Goal: Information Seeking & Learning: Learn about a topic

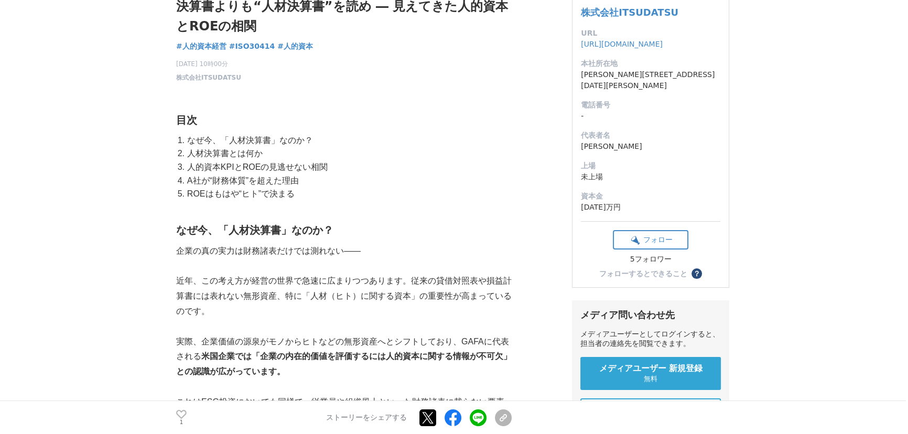
scroll to position [47, 0]
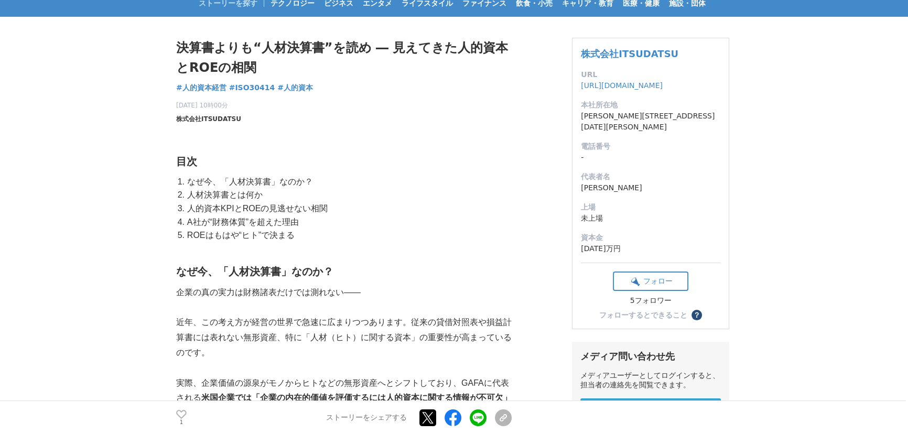
click at [212, 120] on span "株式会社ITSUDATSU" at bounding box center [208, 118] width 65 height 9
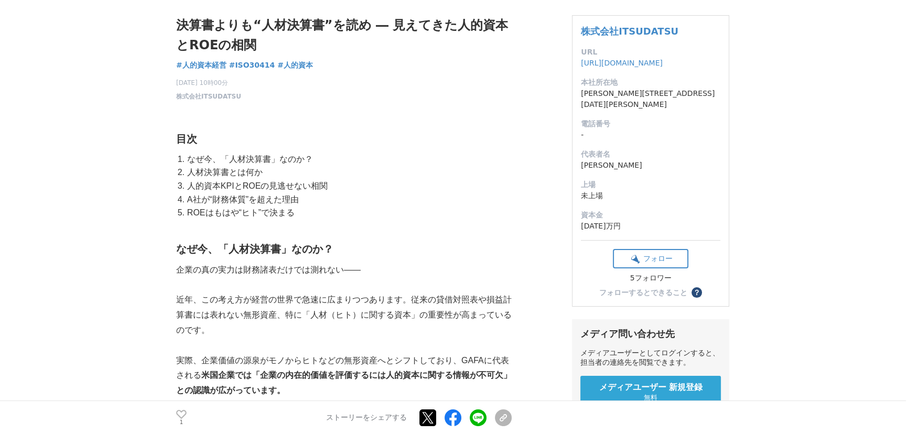
scroll to position [0, 0]
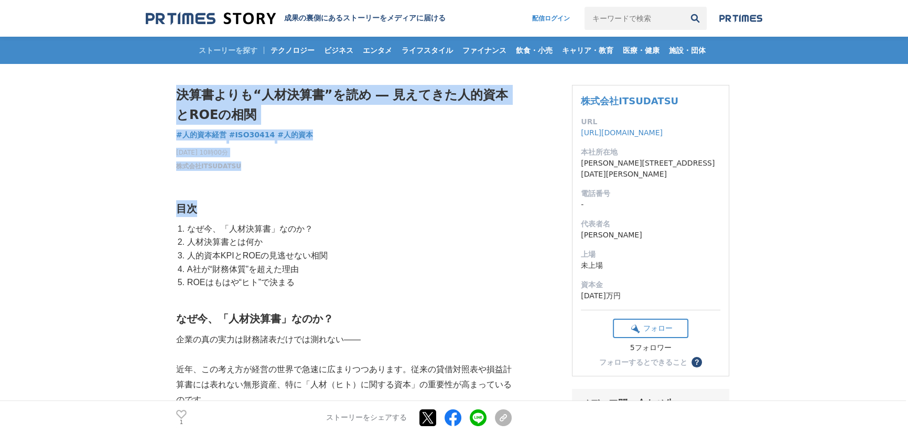
drag, startPoint x: 159, startPoint y: 161, endPoint x: 276, endPoint y: 171, distance: 117.9
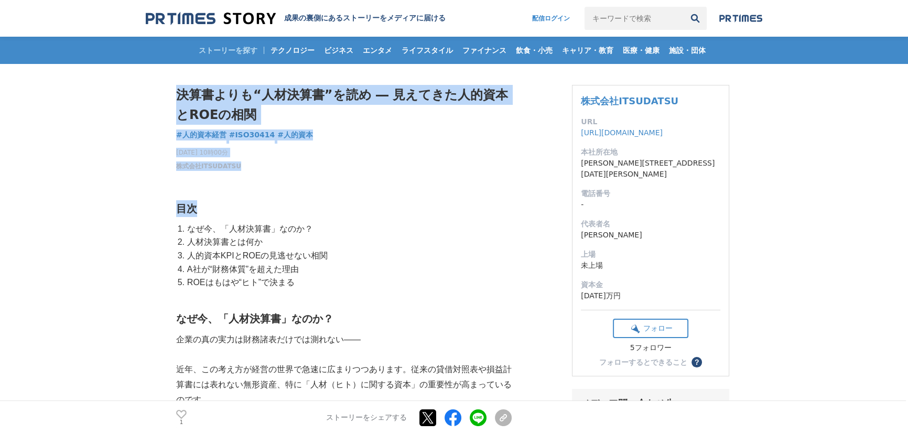
drag, startPoint x: 156, startPoint y: 161, endPoint x: 246, endPoint y: 171, distance: 90.2
click at [266, 168] on div "[DATE] 10時00分 株式会社ITSUDATSU 1" at bounding box center [344, 157] width 336 height 27
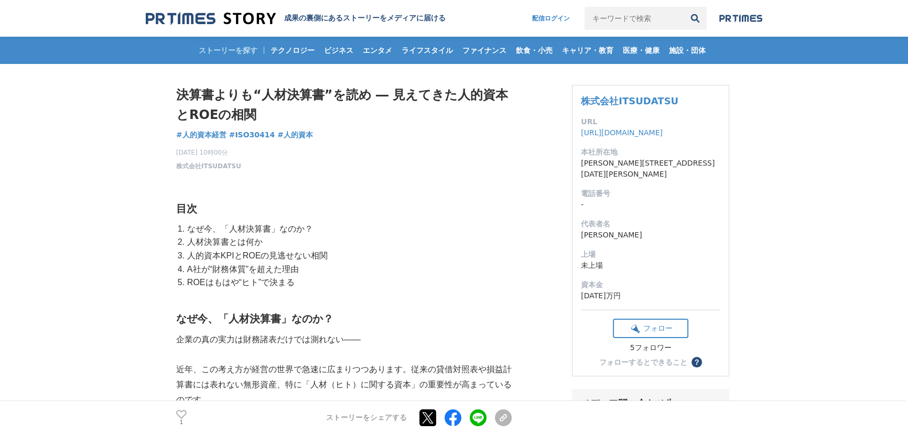
drag, startPoint x: 709, startPoint y: 101, endPoint x: 541, endPoint y: 99, distance: 167.8
copy div "株式会社ITSUDATSU"
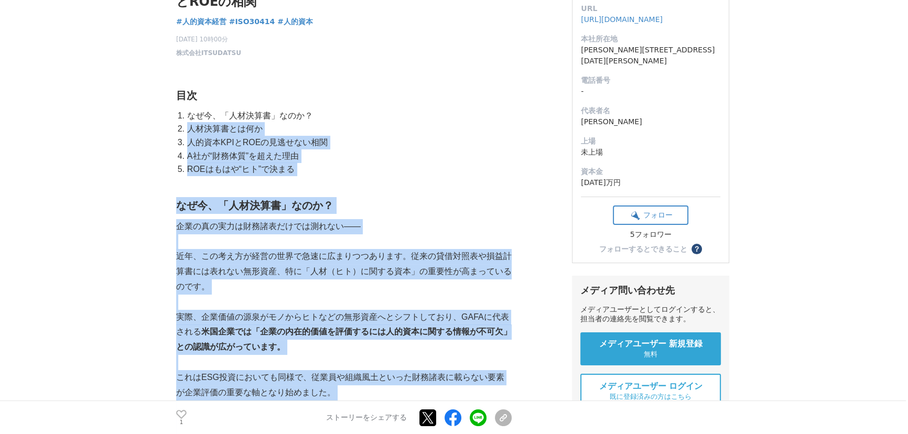
drag, startPoint x: 389, startPoint y: 310, endPoint x: 446, endPoint y: 475, distance: 174.3
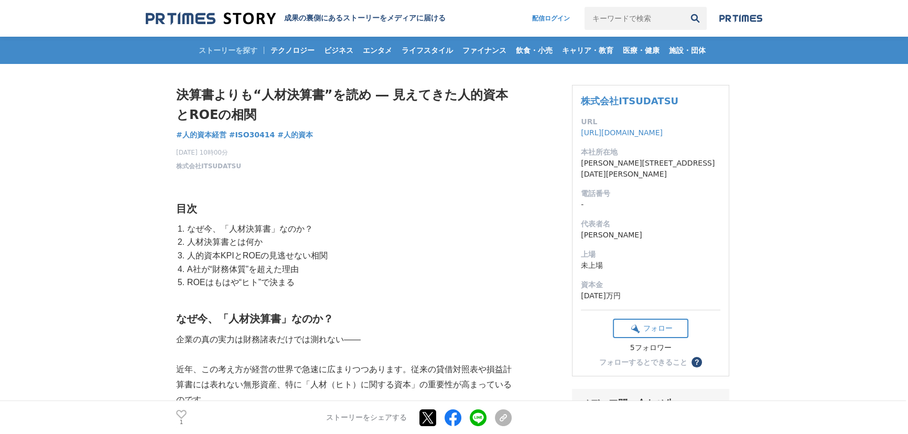
drag, startPoint x: 621, startPoint y: 99, endPoint x: 565, endPoint y: 99, distance: 56.1
copy div "株式会社ITSUDATSU"
click at [291, 92] on h1 "決算書よりも“人材決算書”を読め ― 見えてきた人的資本とROEの相関" at bounding box center [344, 105] width 336 height 40
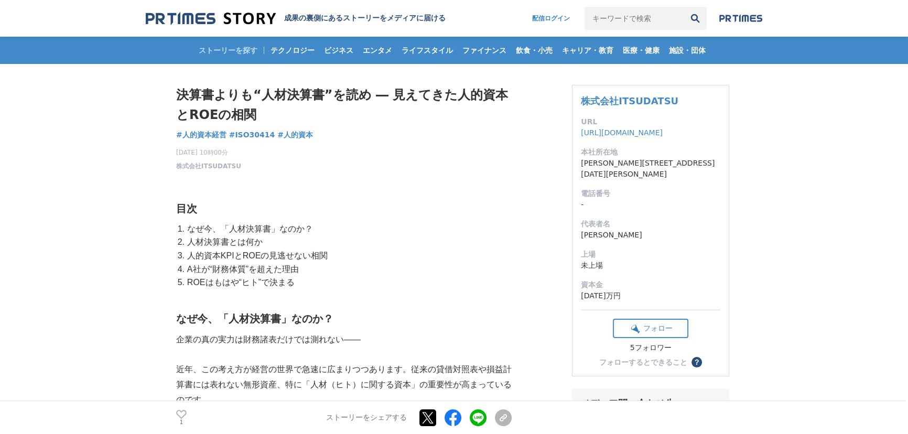
click at [291, 92] on h1 "決算書よりも“人材決算書”を読め ― 見えてきた人的資本とROEの相関" at bounding box center [344, 105] width 336 height 40
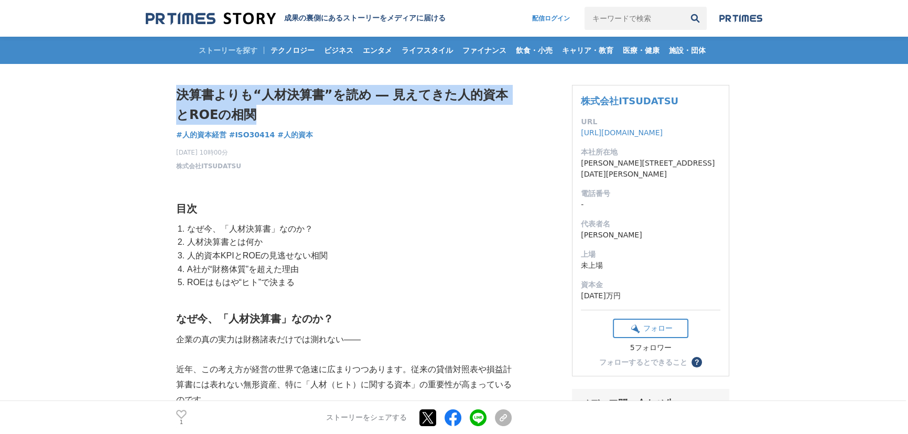
click at [291, 92] on h1 "決算書よりも“人材決算書”を読め ― 見えてきた人的資本とROEの相関" at bounding box center [344, 105] width 336 height 40
copy div "決算書よりも“人材決算書”を読め ― 見えてきた人的資本と[PERSON_NAME]の相関 人的資本経営"
